Goal: Register for event/course

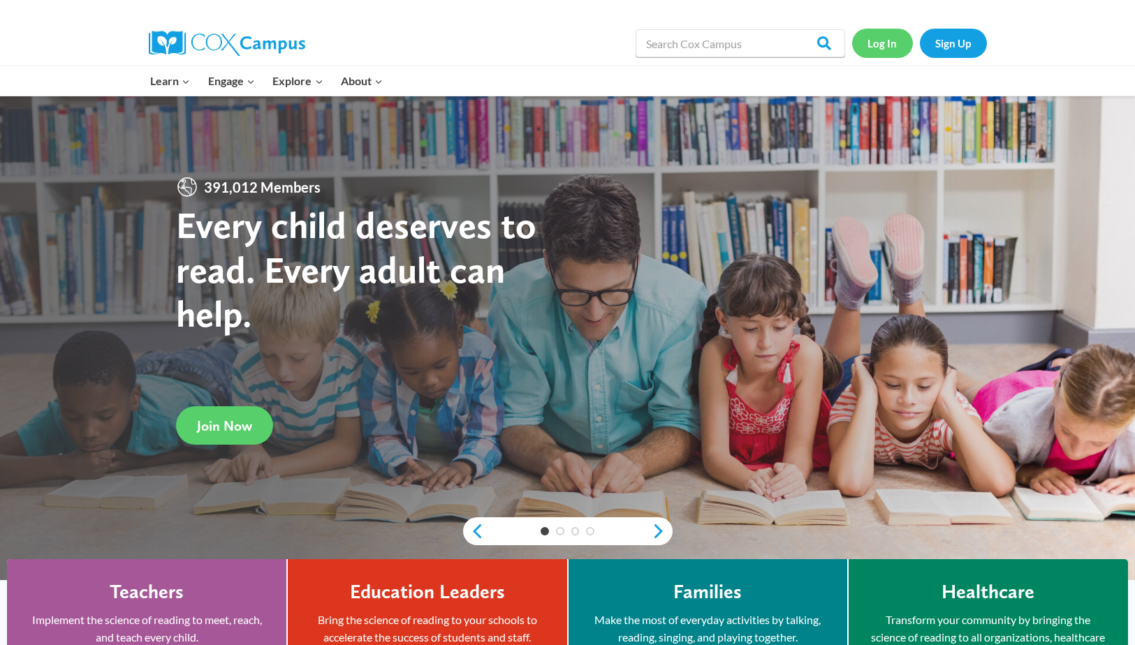
click at [870, 43] on link "Log In" at bounding box center [882, 43] width 61 height 29
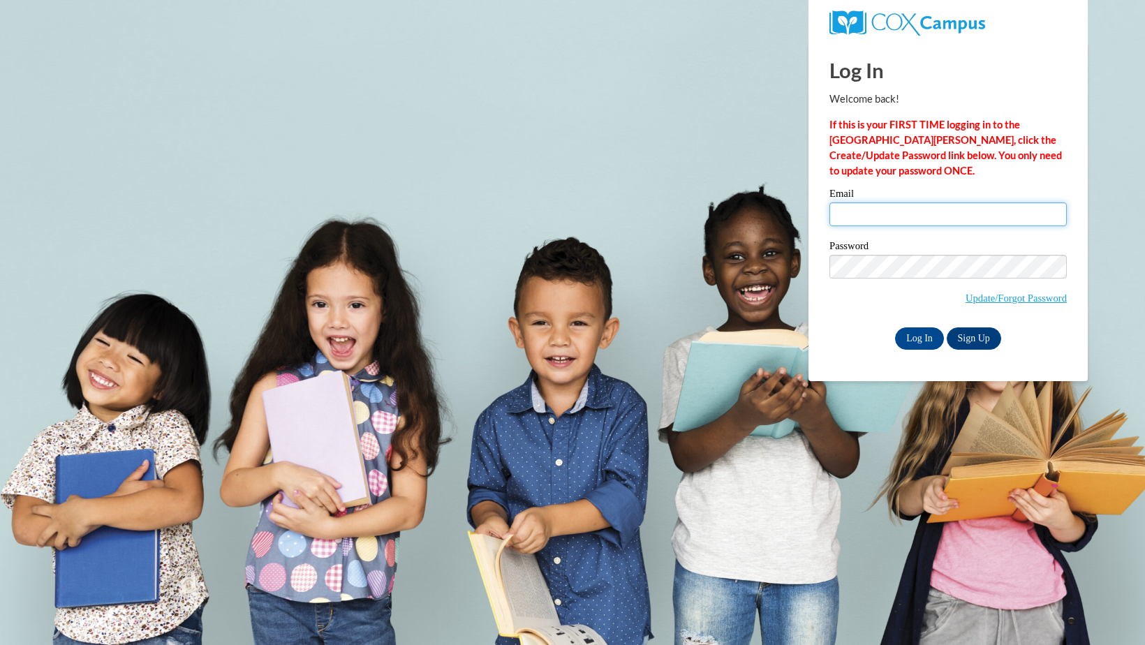
click at [855, 219] on input "Email" at bounding box center [948, 215] width 237 height 24
type input "emma.james@bartow.k12.ga.us"
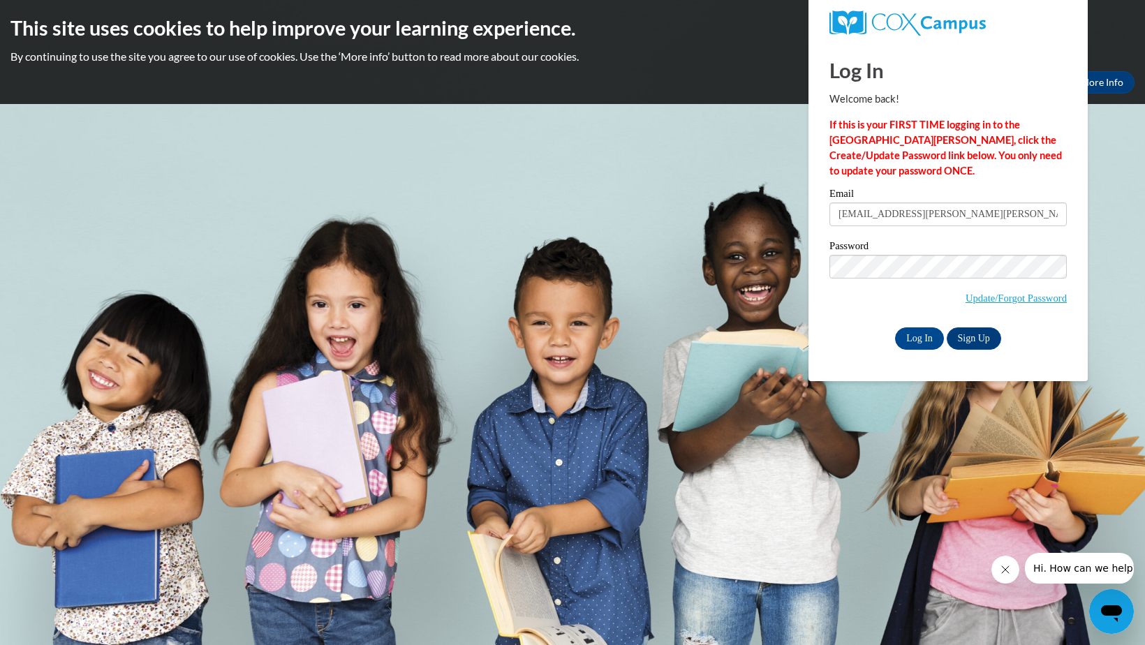
click at [828, 353] on div "Log In Welcome back! If this is your FIRST TIME logging in to the NEW Cox Campu…" at bounding box center [948, 211] width 300 height 339
click at [924, 337] on input "Log In" at bounding box center [919, 339] width 49 height 22
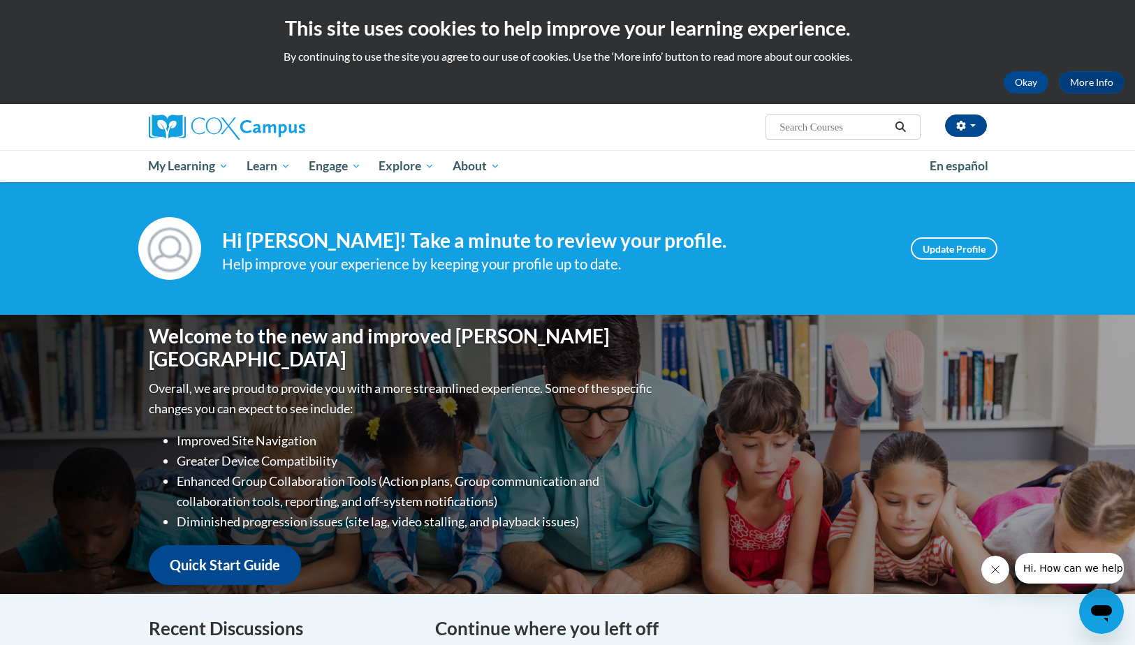
click at [800, 131] on input "Search..." at bounding box center [834, 127] width 112 height 17
type input "Data driven instruction"
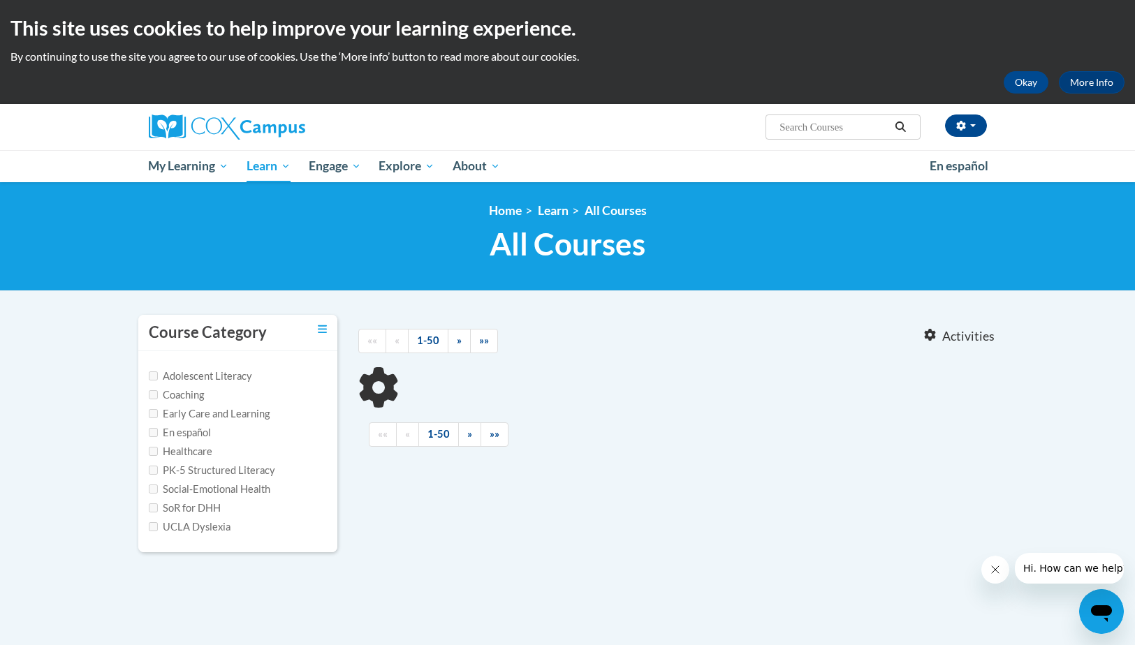
type input "Data driven instruction"
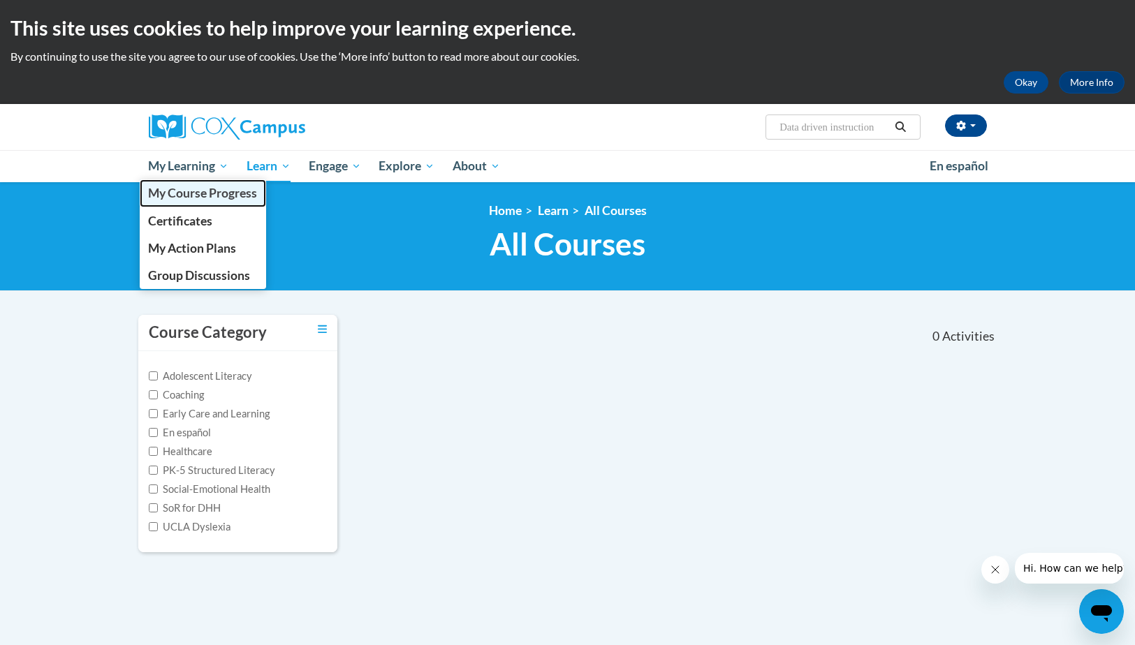
click at [185, 196] on span "My Course Progress" at bounding box center [202, 193] width 109 height 15
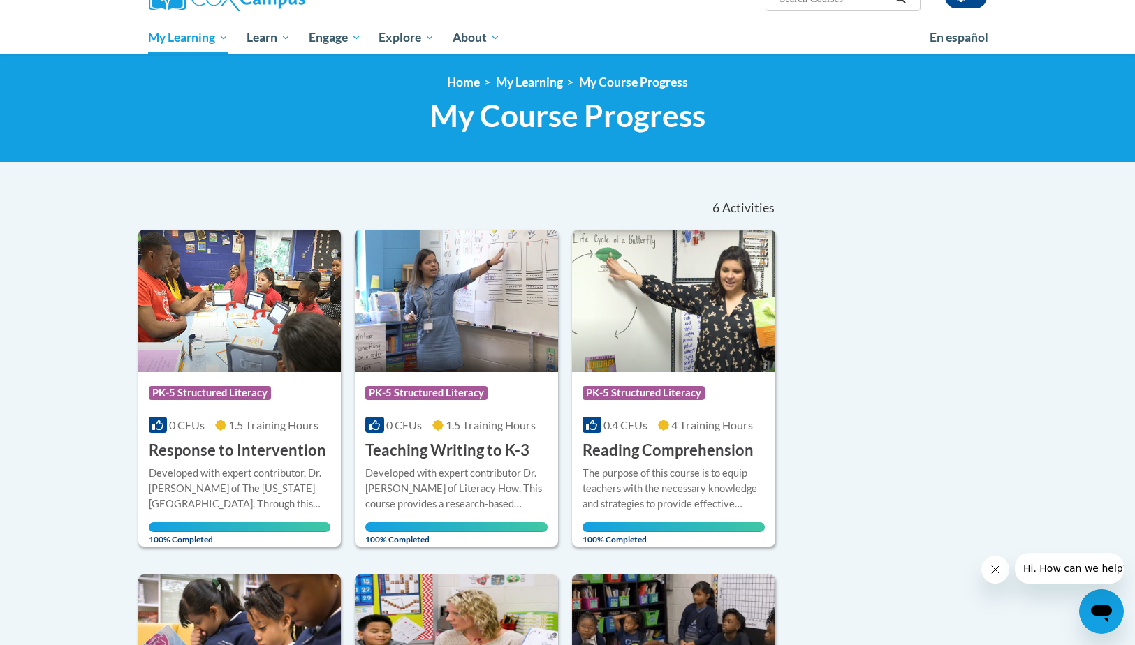
scroll to position [104, 0]
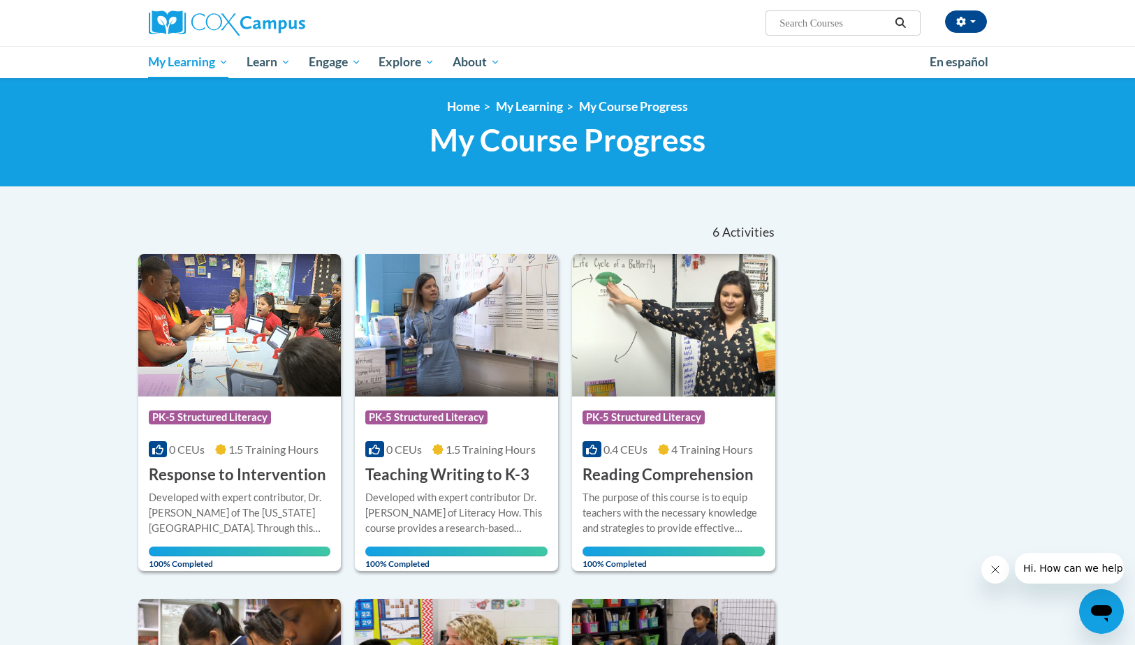
click at [775, 21] on span "Search Search..." at bounding box center [842, 22] width 154 height 25
click at [957, 20] on icon "button" at bounding box center [960, 22] width 9 height 10
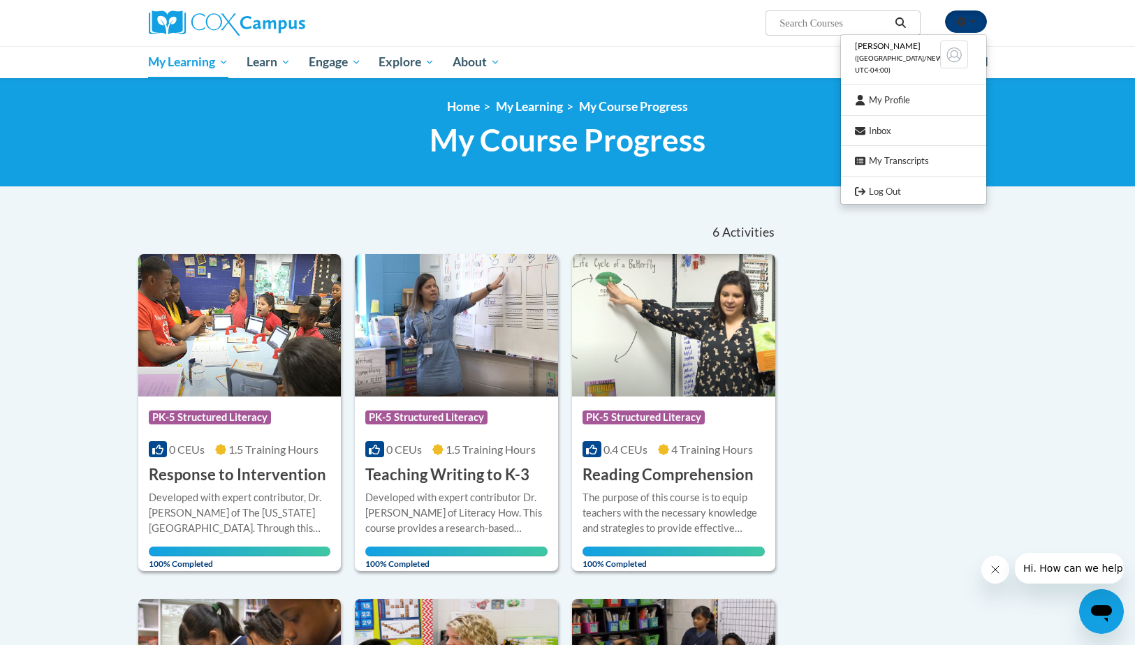
click at [957, 20] on icon "button" at bounding box center [960, 22] width 9 height 10
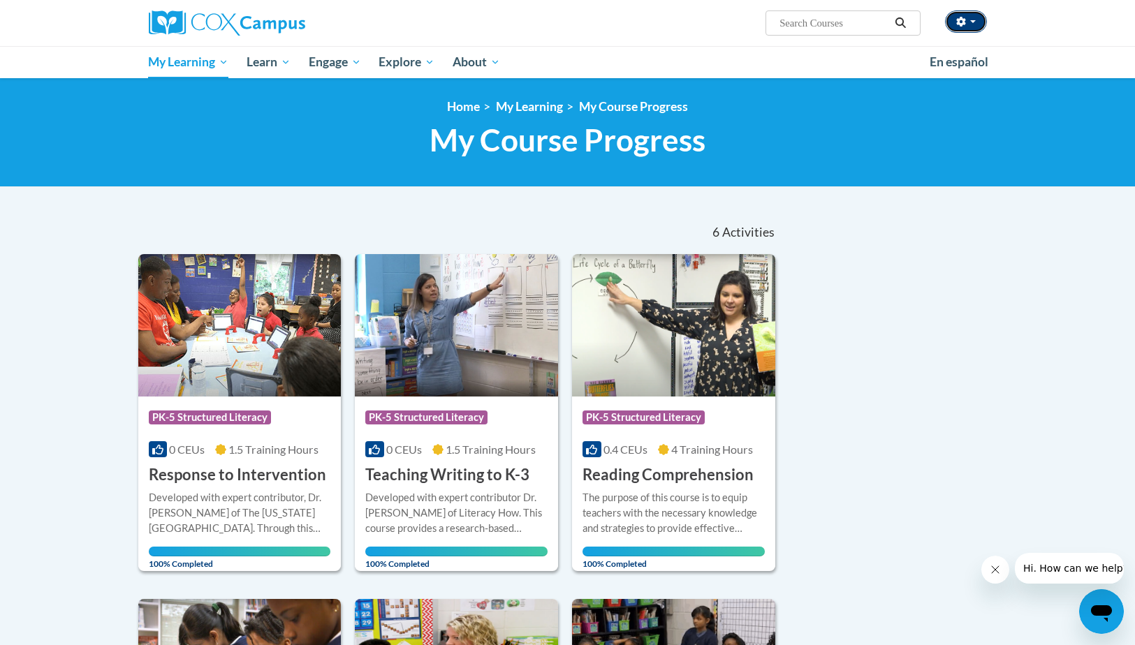
click at [957, 20] on icon "button" at bounding box center [960, 22] width 9 height 10
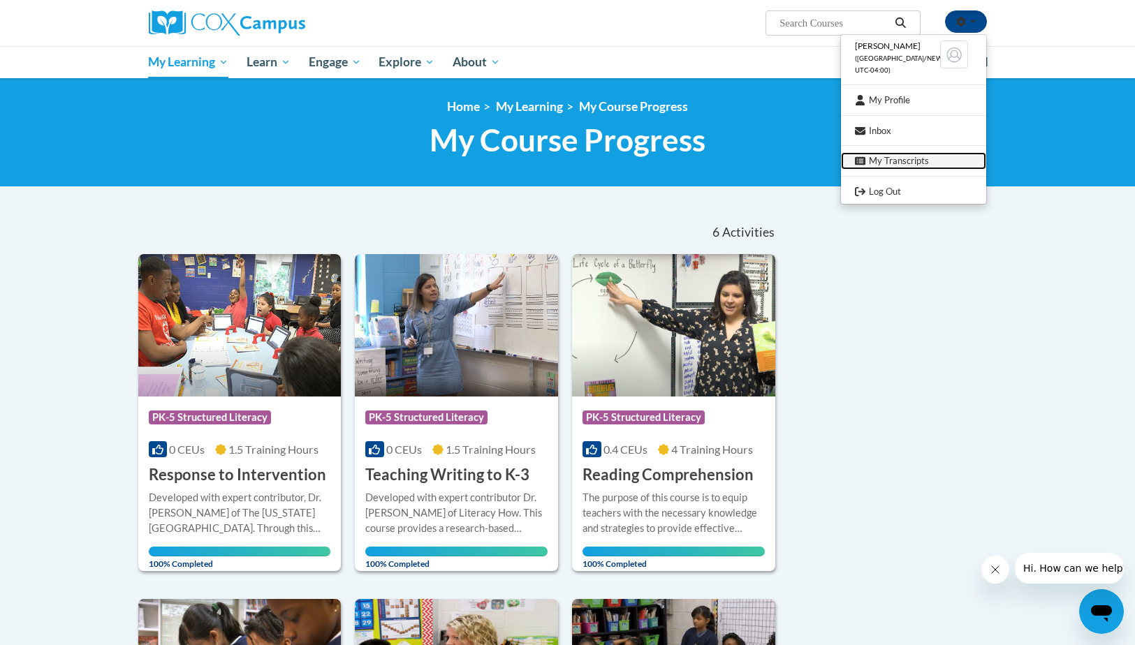
click at [932, 157] on link "My Transcripts" at bounding box center [913, 160] width 145 height 17
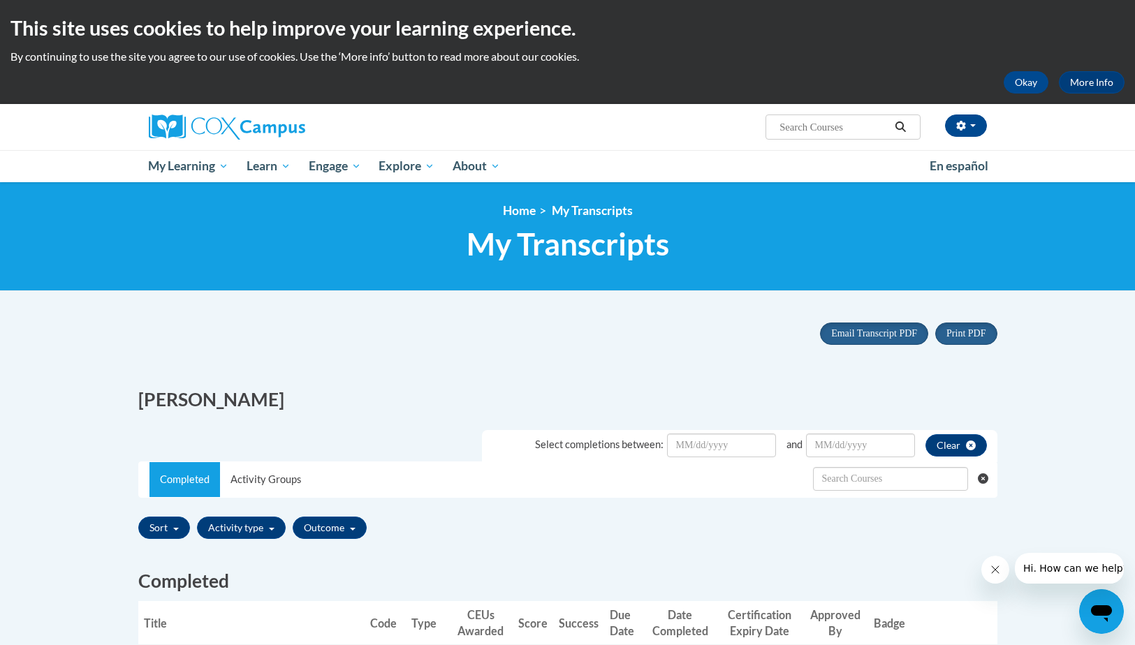
click at [811, 121] on input "Search..." at bounding box center [834, 127] width 112 height 17
type input "Course 10"
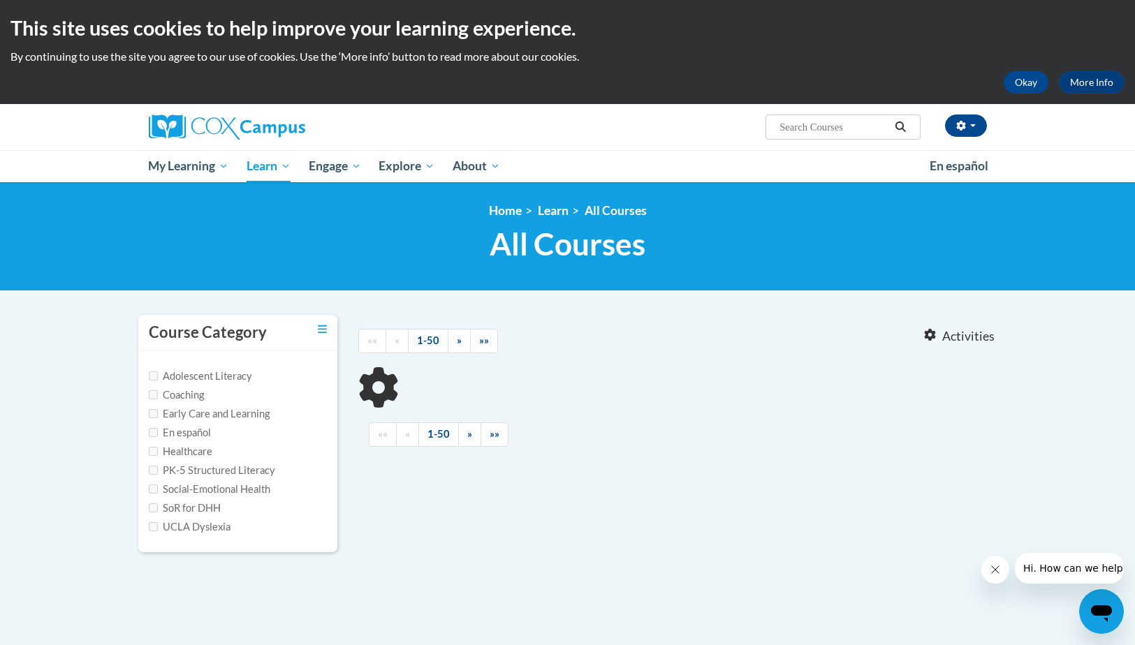
type input "Course 10"
click at [154, 470] on input "PK-5 Structured Literacy" at bounding box center [153, 470] width 9 height 9
checkbox input "true"
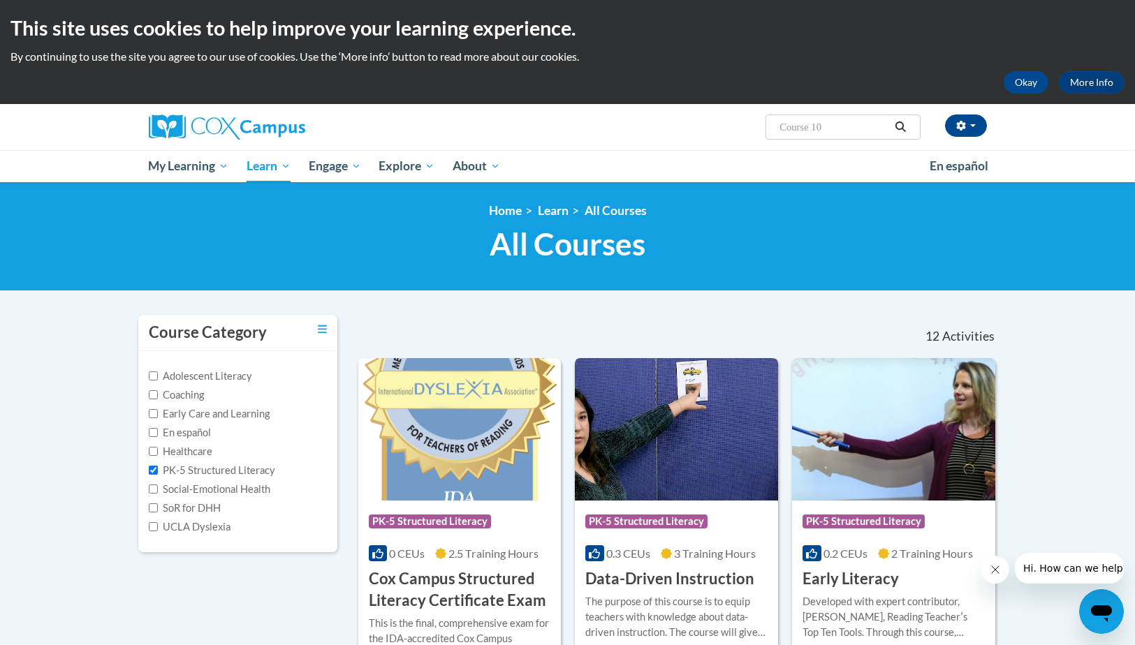
click at [619, 497] on img at bounding box center [676, 429] width 203 height 142
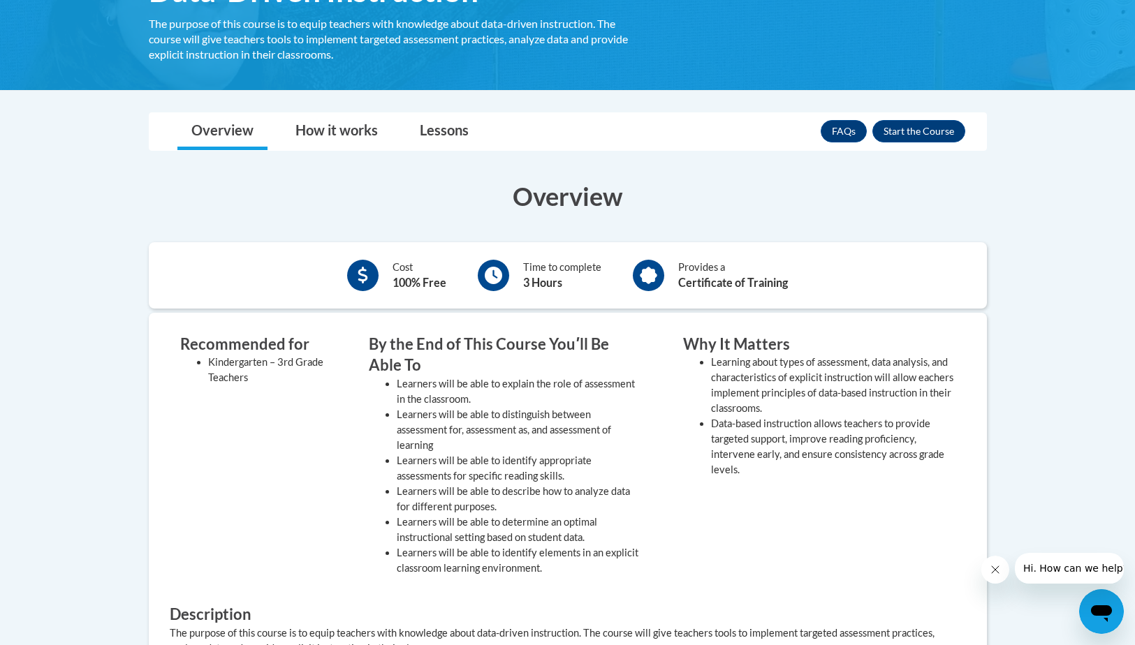
scroll to position [210, 0]
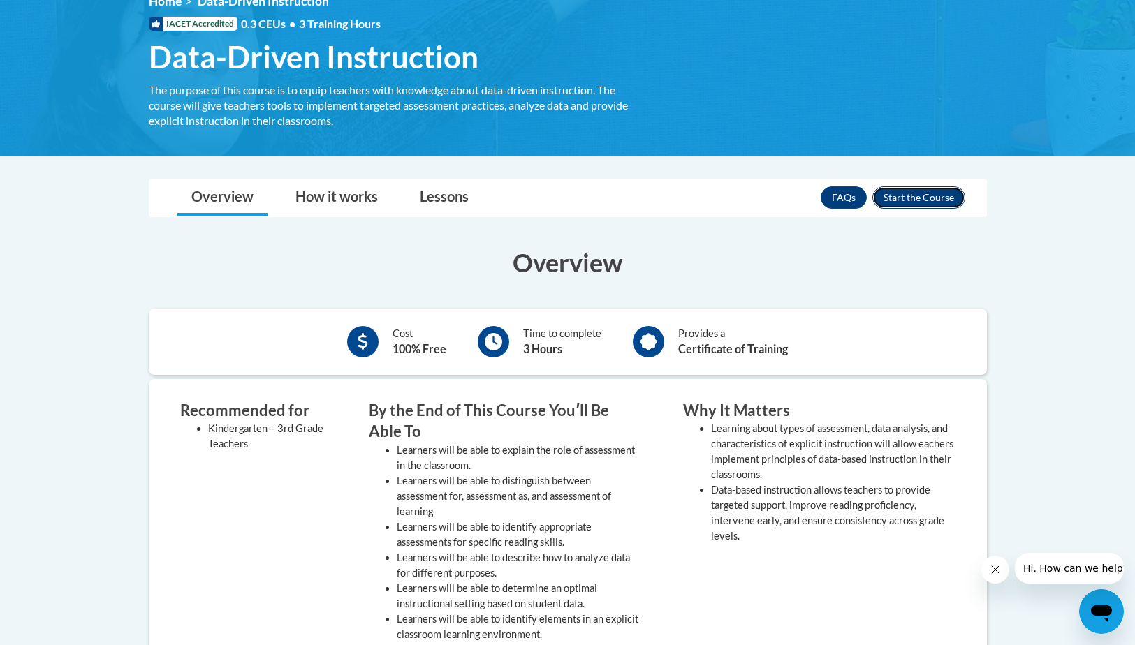
click at [894, 191] on button "Enroll" at bounding box center [918, 197] width 93 height 22
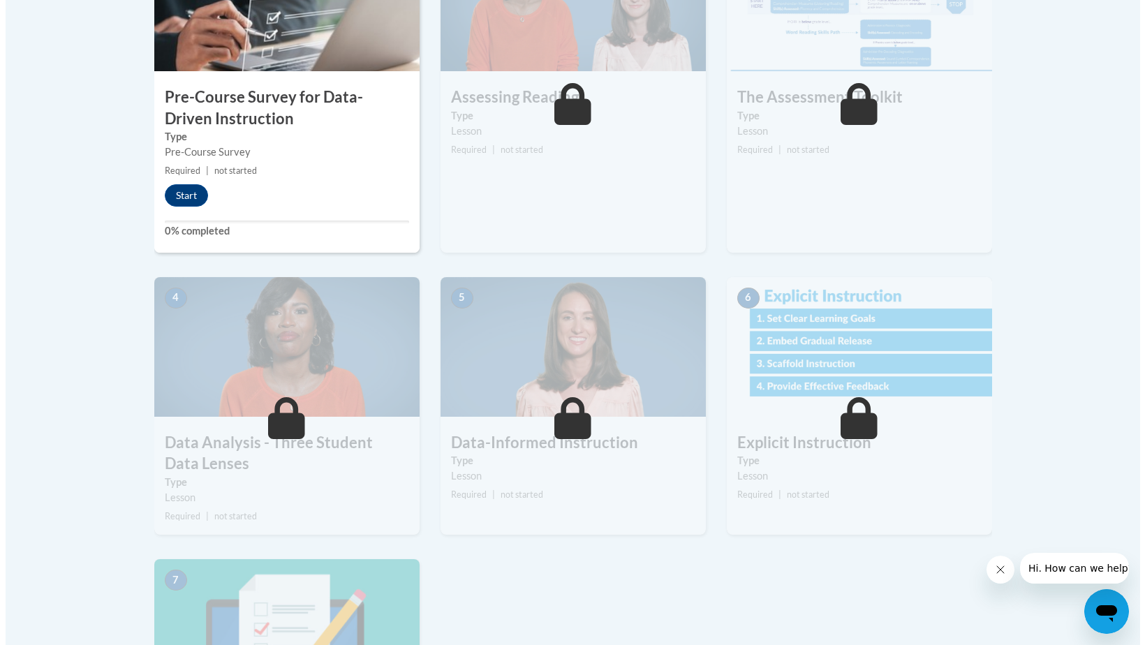
scroll to position [489, 0]
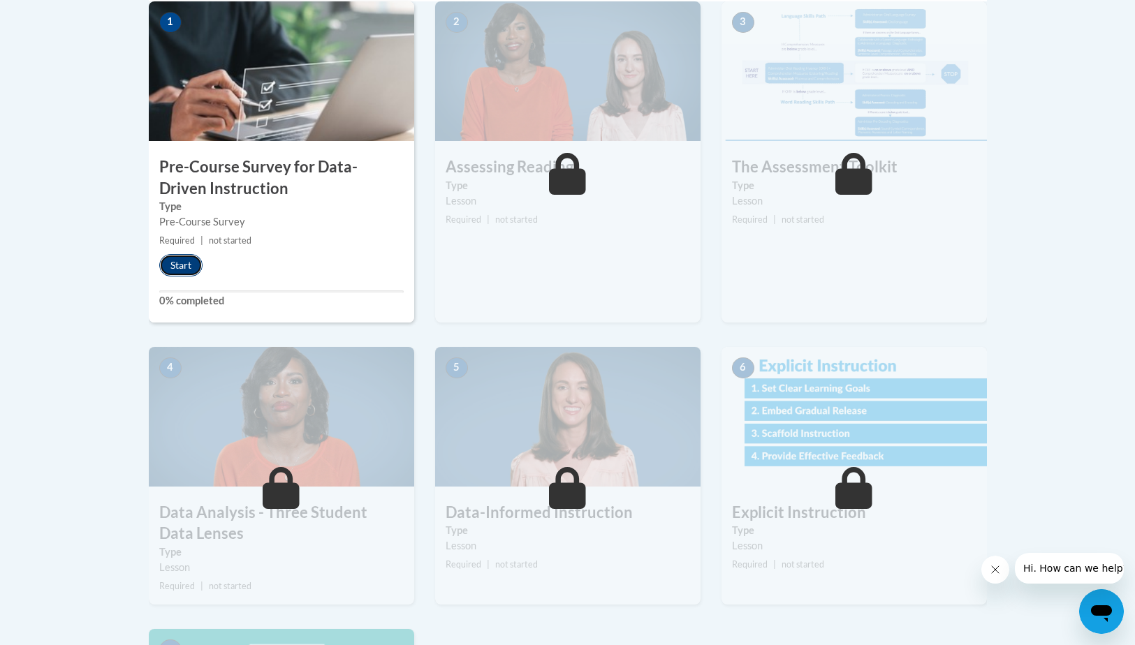
click at [177, 258] on button "Start" at bounding box center [180, 265] width 43 height 22
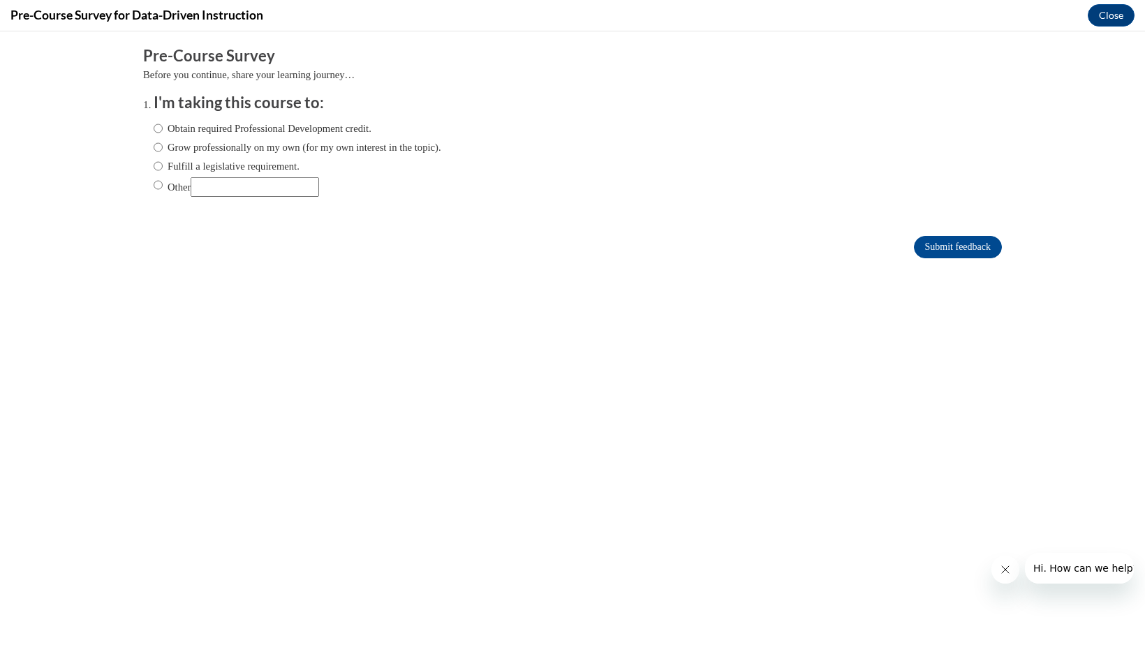
scroll to position [0, 0]
click at [154, 129] on input "Obtain required Professional Development credit." at bounding box center [158, 128] width 9 height 15
radio input "true"
click at [914, 245] on input "Submit feedback" at bounding box center [958, 247] width 88 height 22
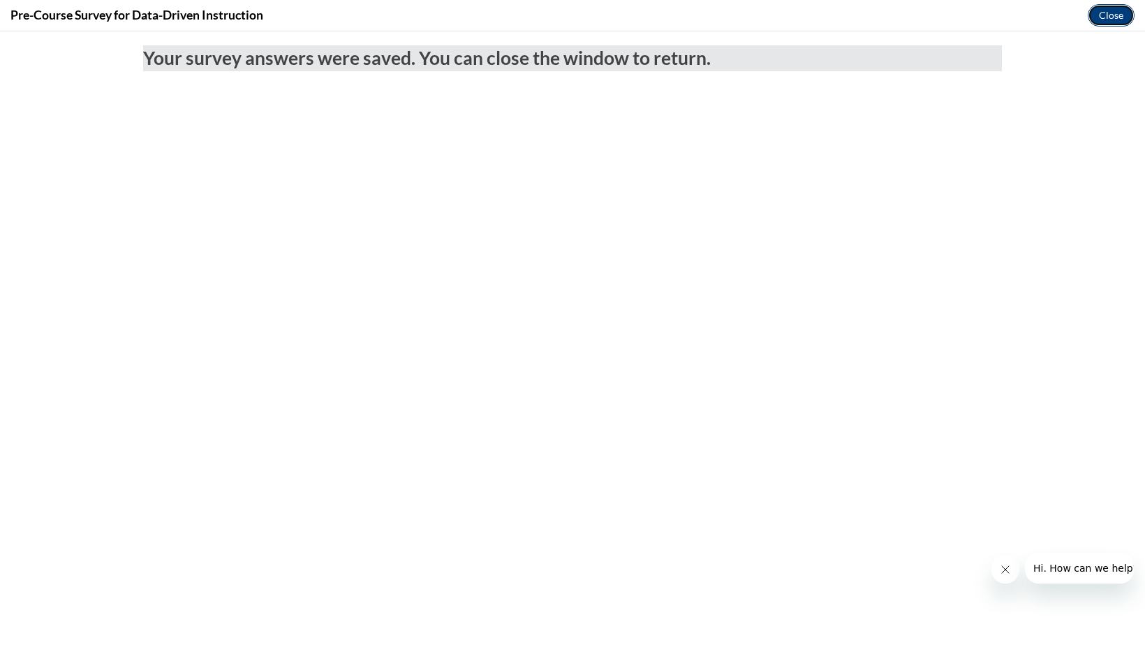
click at [1106, 9] on button "Close" at bounding box center [1111, 15] width 47 height 22
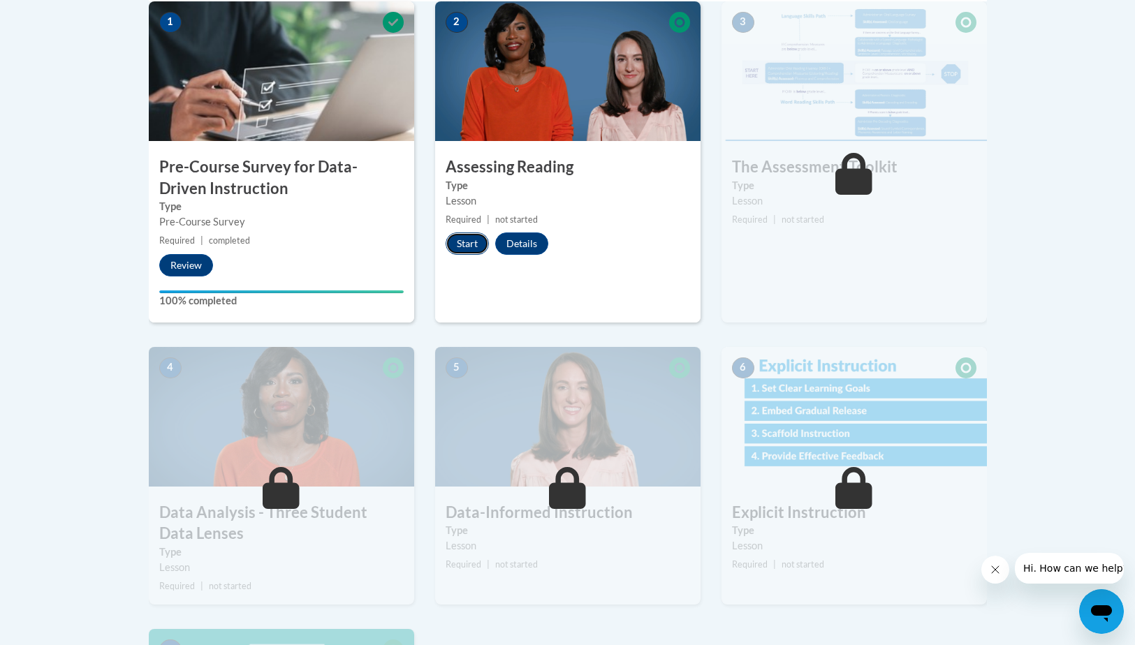
click at [457, 238] on button "Start" at bounding box center [467, 244] width 43 height 22
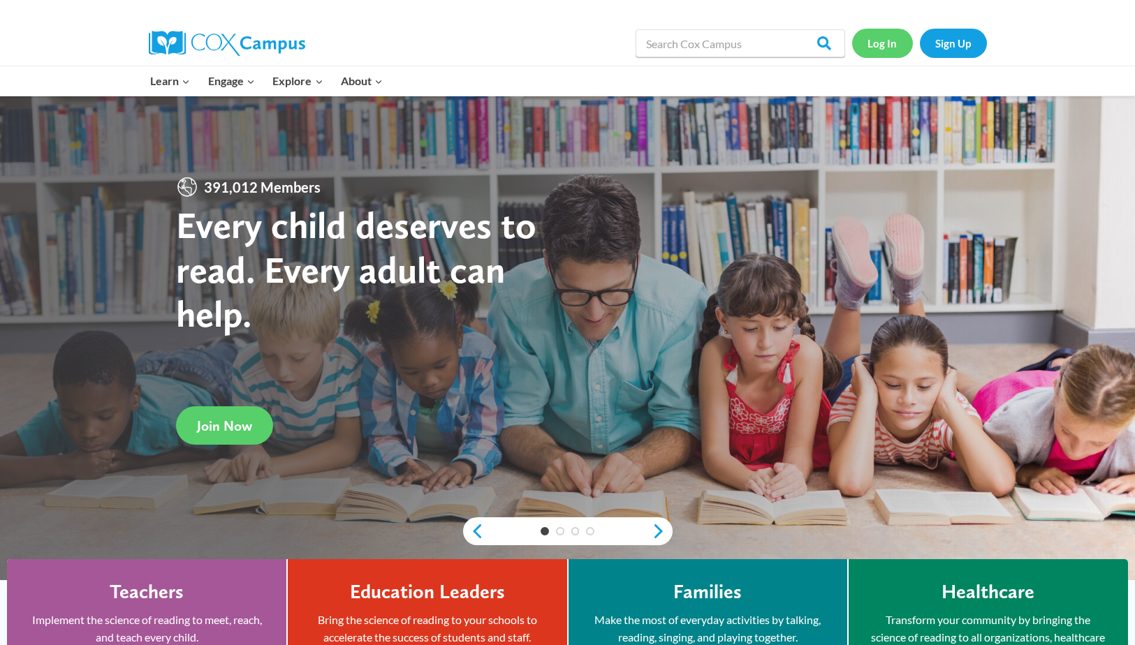
click at [867, 41] on link "Log In" at bounding box center [882, 43] width 61 height 29
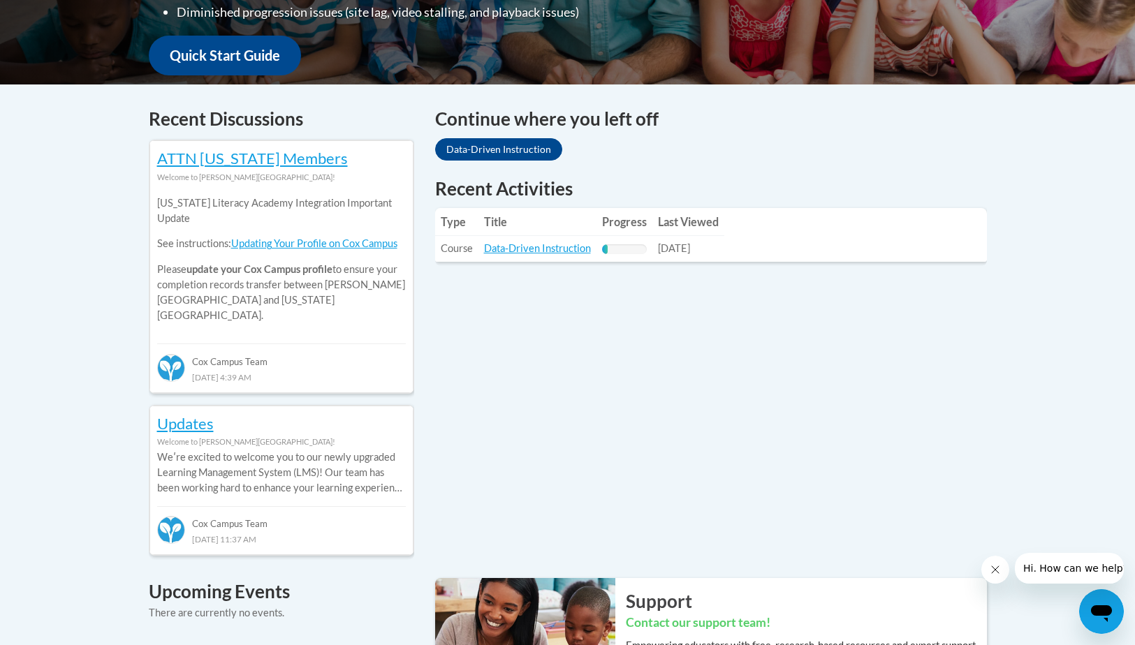
scroll to position [559, 0]
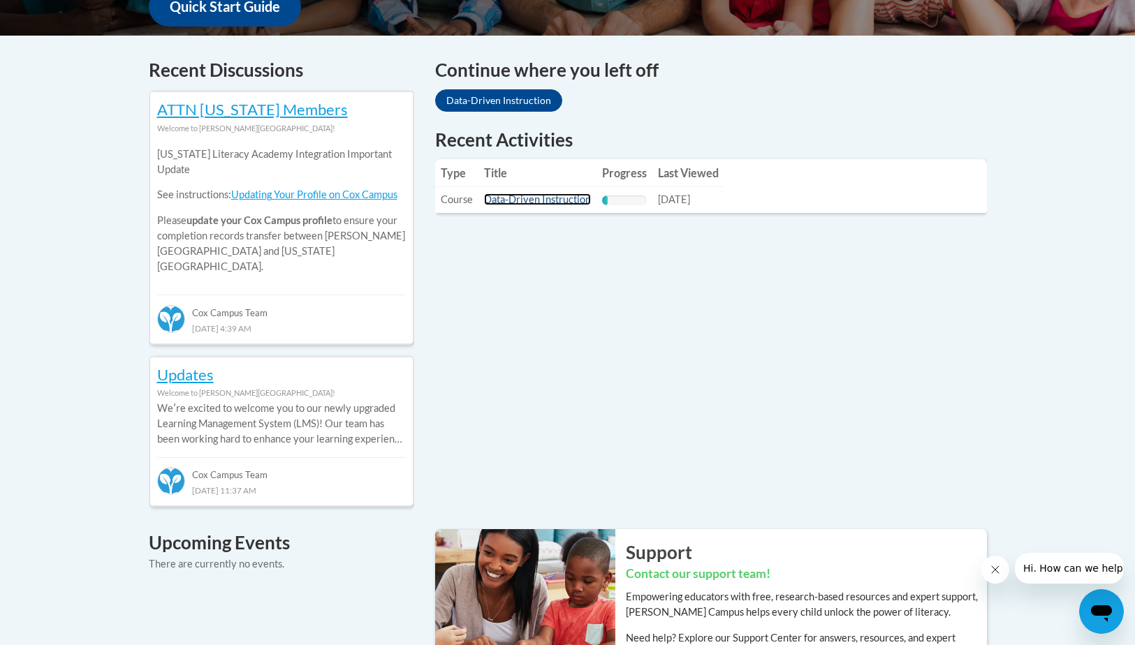
click at [508, 198] on link "Data-Driven Instruction" at bounding box center [537, 199] width 107 height 12
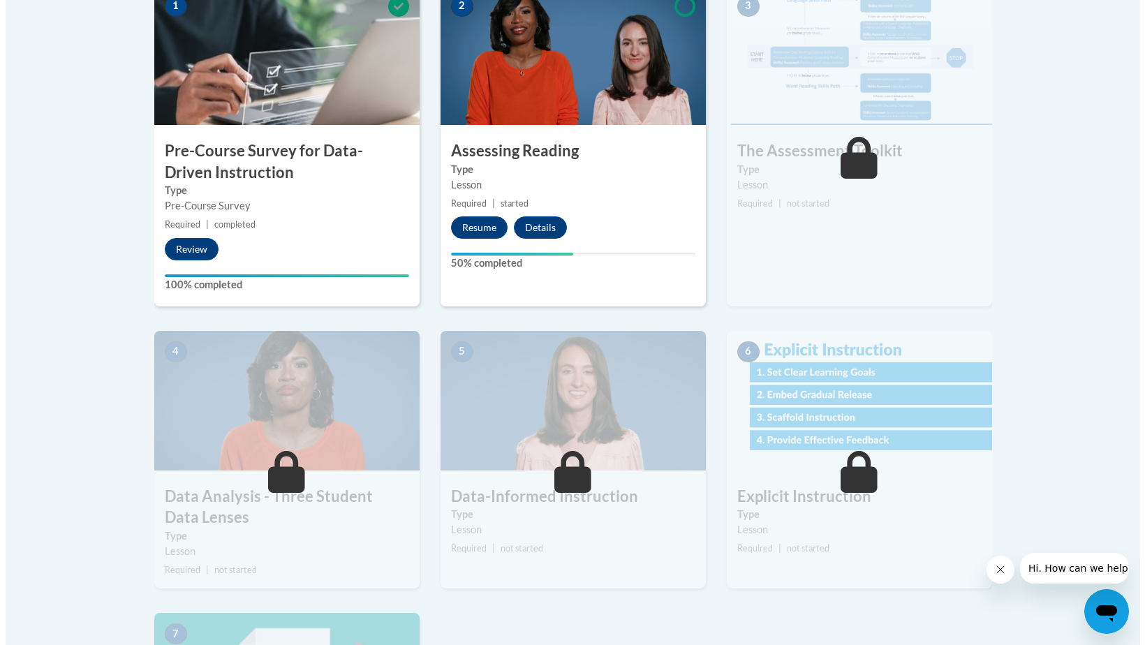
scroll to position [559, 0]
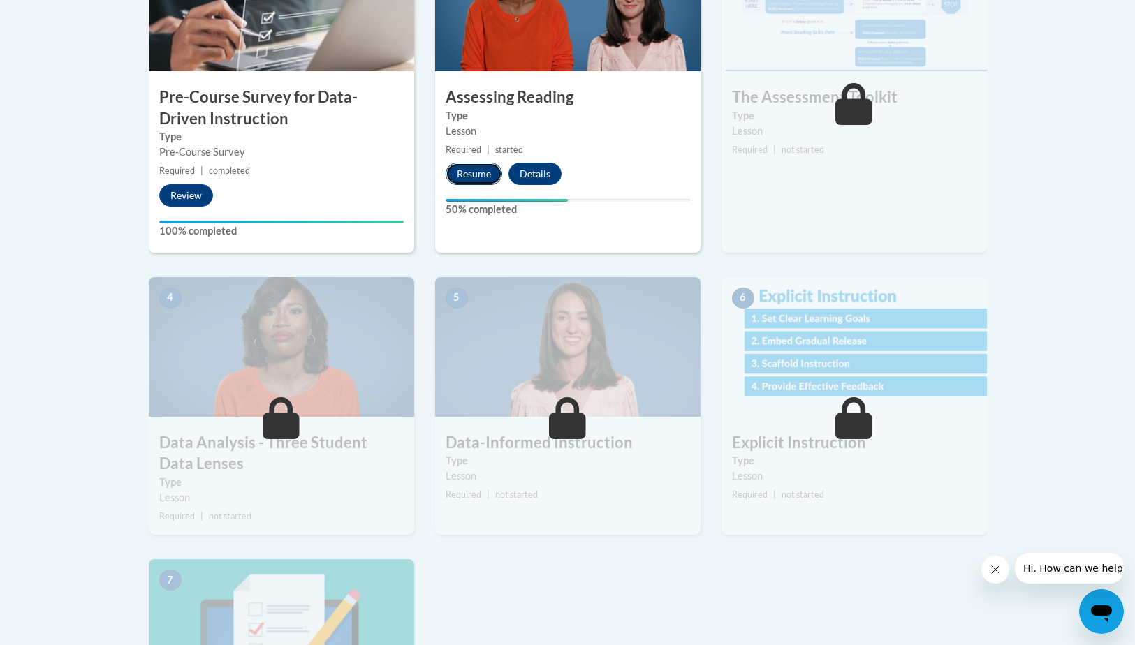
click at [489, 177] on button "Resume" at bounding box center [474, 174] width 57 height 22
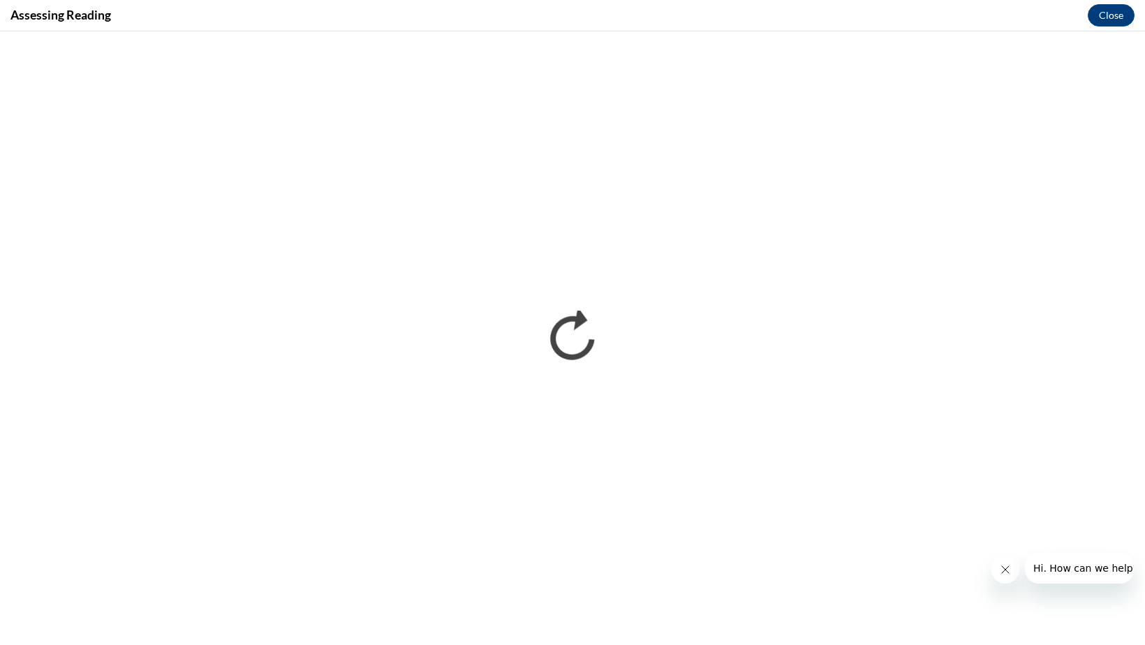
scroll to position [0, 0]
